Goal: Task Accomplishment & Management: Manage account settings

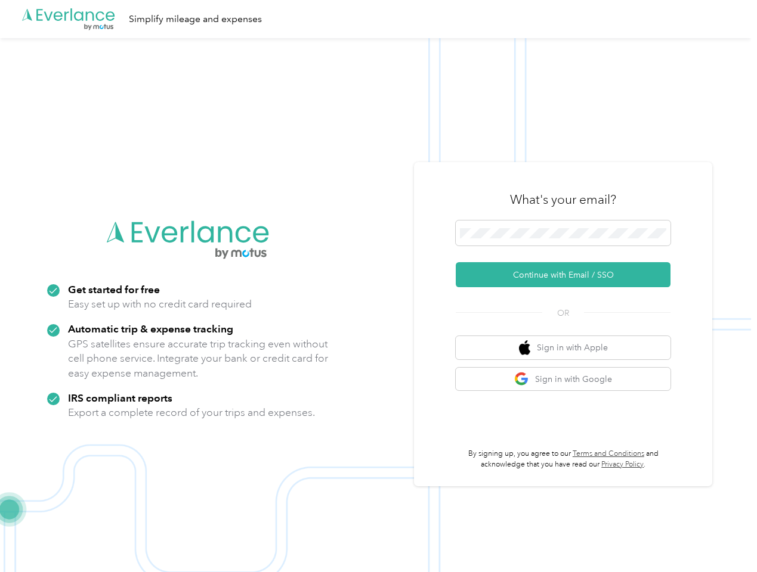
click at [378, 286] on img at bounding box center [375, 324] width 751 height 572
click at [378, 19] on div ".cls-1 { fill: #00adee; } .cls-2 { fill: #fff; } .cls-3 { fill: #707372; } .cls…" at bounding box center [375, 19] width 751 height 38
click at [568, 275] on button "Continue with Email / SSO" at bounding box center [563, 274] width 215 height 25
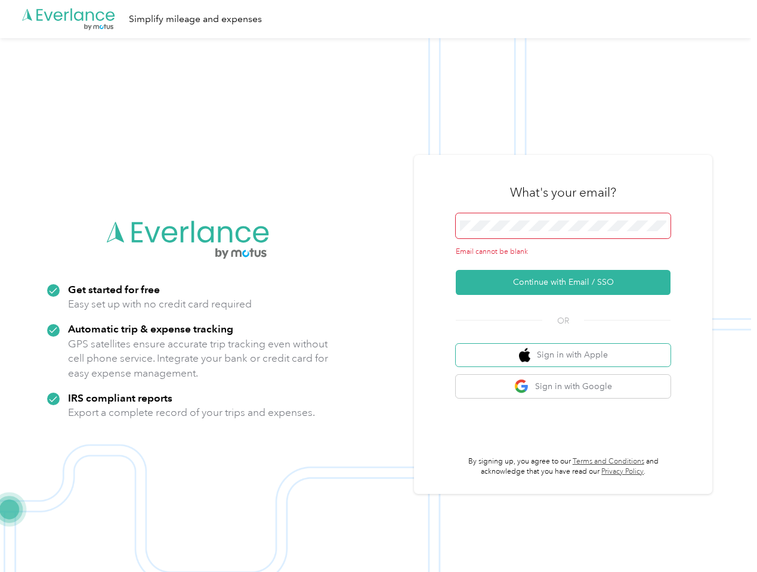
click at [568, 348] on button "Sign in with Apple" at bounding box center [563, 355] width 215 height 23
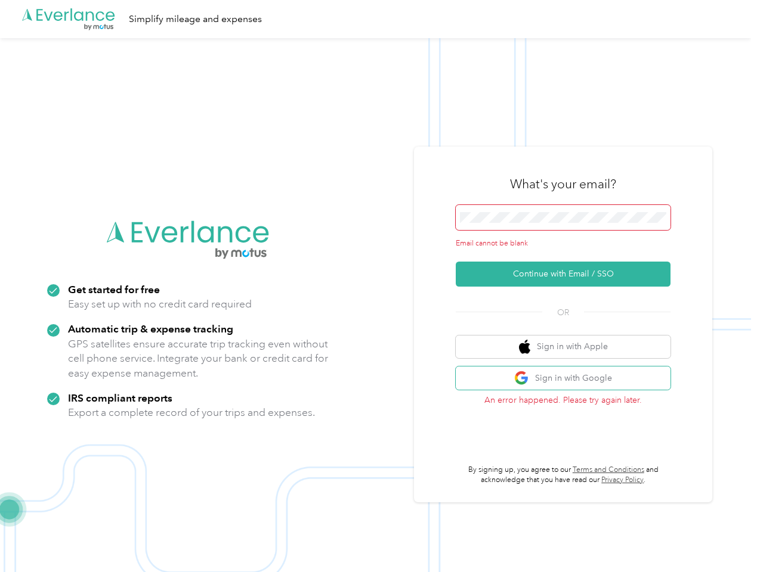
click at [568, 379] on button "Sign in with Google" at bounding box center [563, 378] width 215 height 23
